Goal: Information Seeking & Learning: Find specific page/section

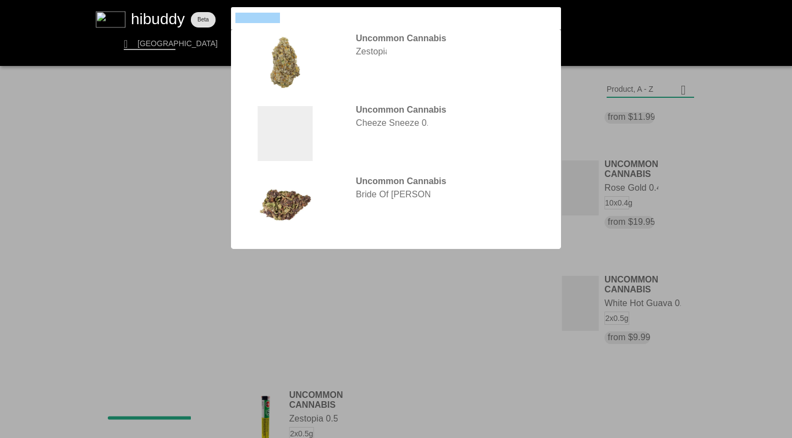
drag, startPoint x: 296, startPoint y: 14, endPoint x: 184, endPoint y: 12, distance: 112.8
click at [184, 12] on flt-glass-pane at bounding box center [396, 219] width 792 height 438
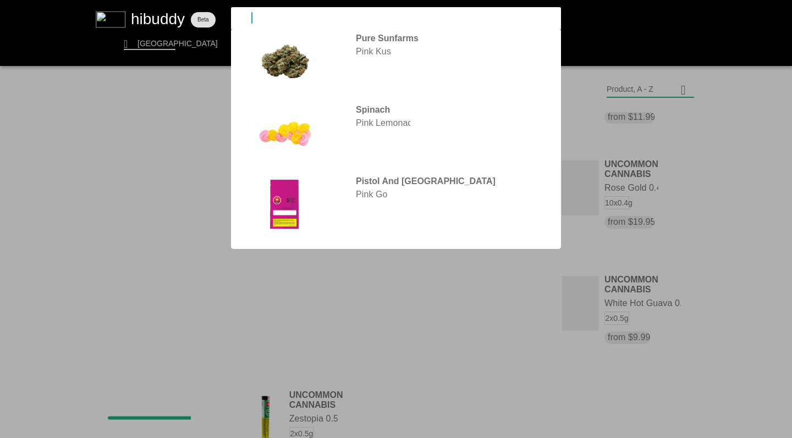
type input "p"
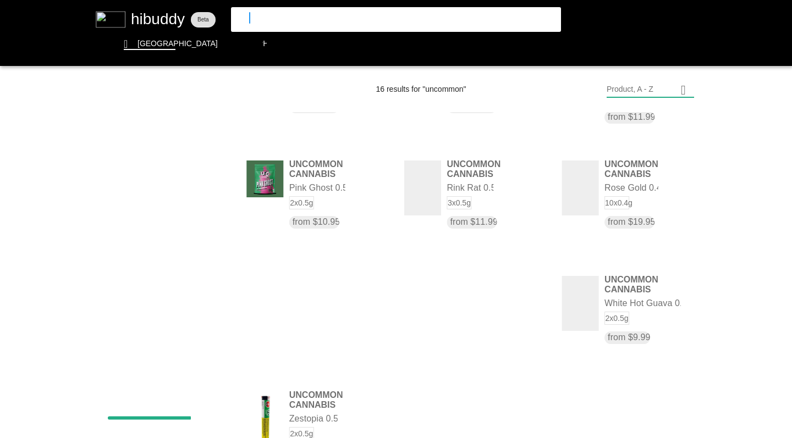
type input "sugr"
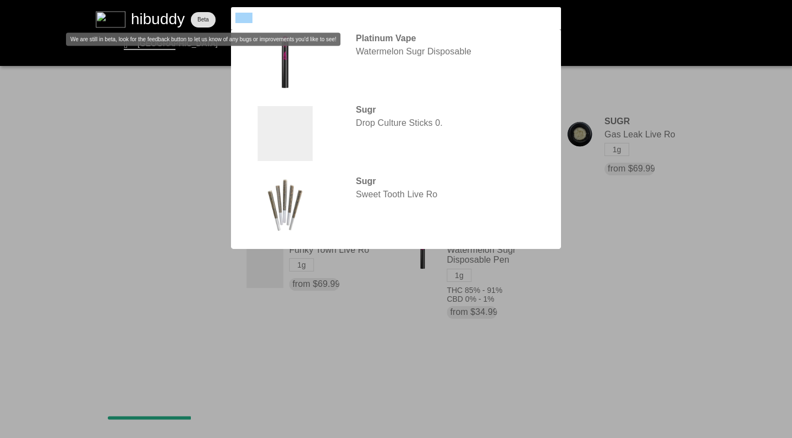
drag, startPoint x: 261, startPoint y: 17, endPoint x: 211, endPoint y: 14, distance: 49.6
click at [211, 15] on flt-glass-pane at bounding box center [396, 219] width 792 height 438
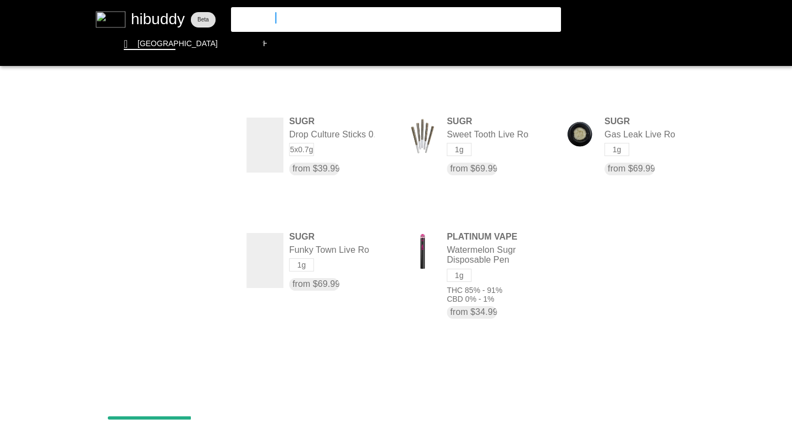
type input "simply bare"
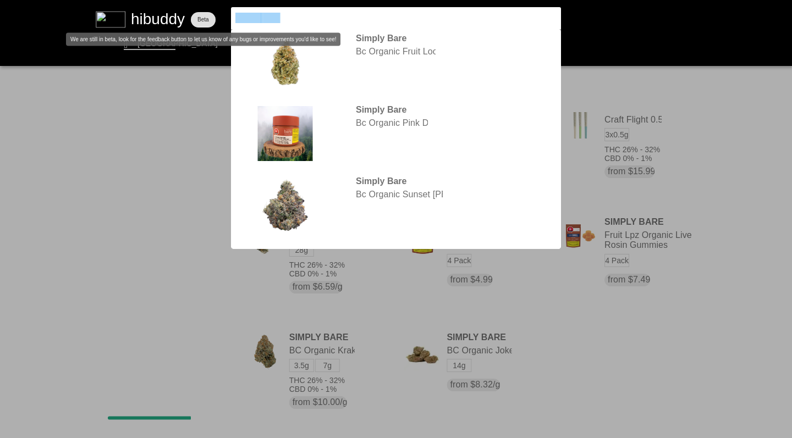
drag, startPoint x: 287, startPoint y: 19, endPoint x: 206, endPoint y: 12, distance: 81.7
click at [205, 12] on flt-glass-pane at bounding box center [396, 219] width 792 height 438
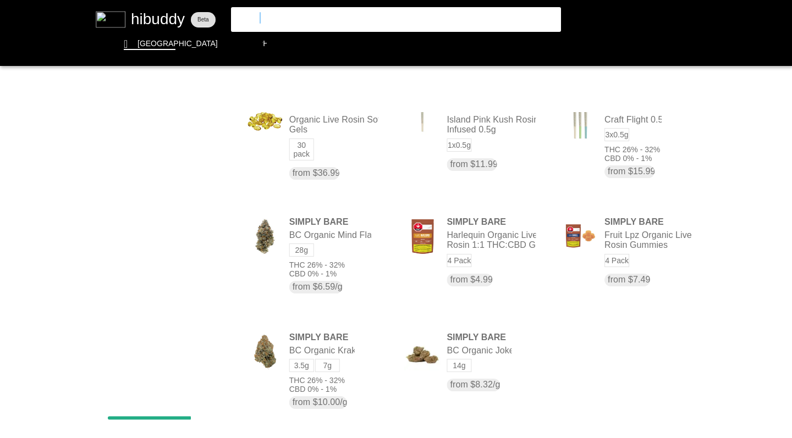
type input "carmel"
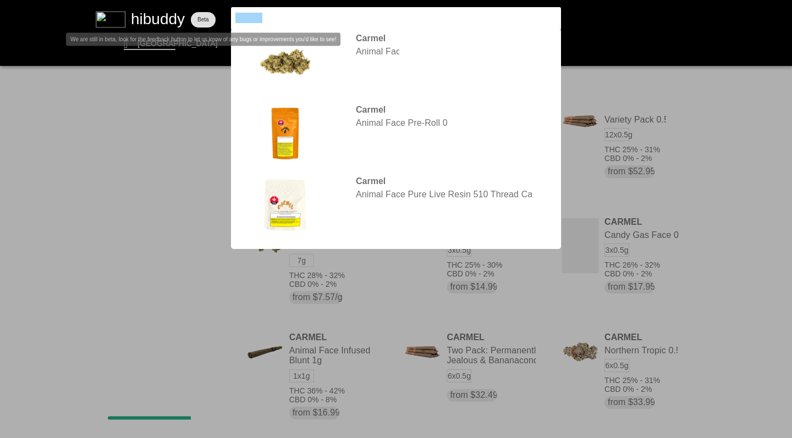
drag, startPoint x: 273, startPoint y: 15, endPoint x: 177, endPoint y: 8, distance: 96.6
click at [177, 8] on flt-glass-pane at bounding box center [396, 219] width 792 height 438
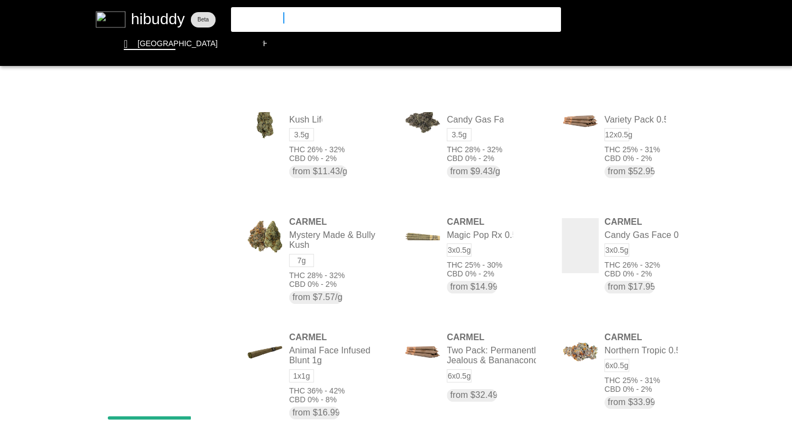
type input "mother's milk"
